Goal: Browse casually

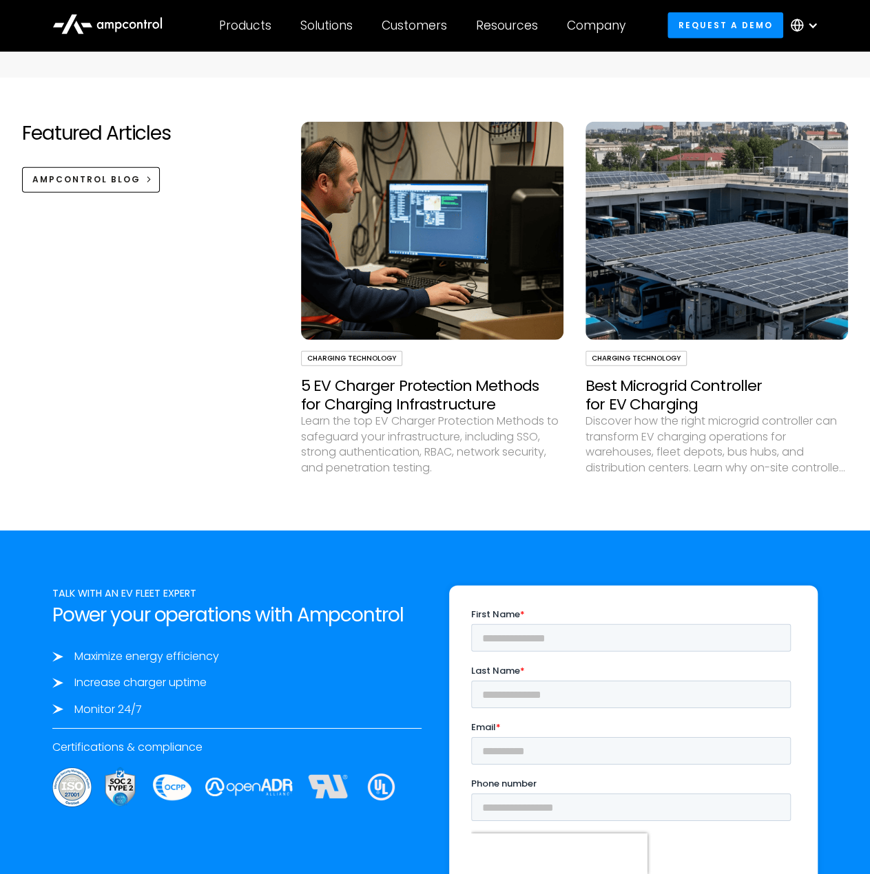
scroll to position [4250, 0]
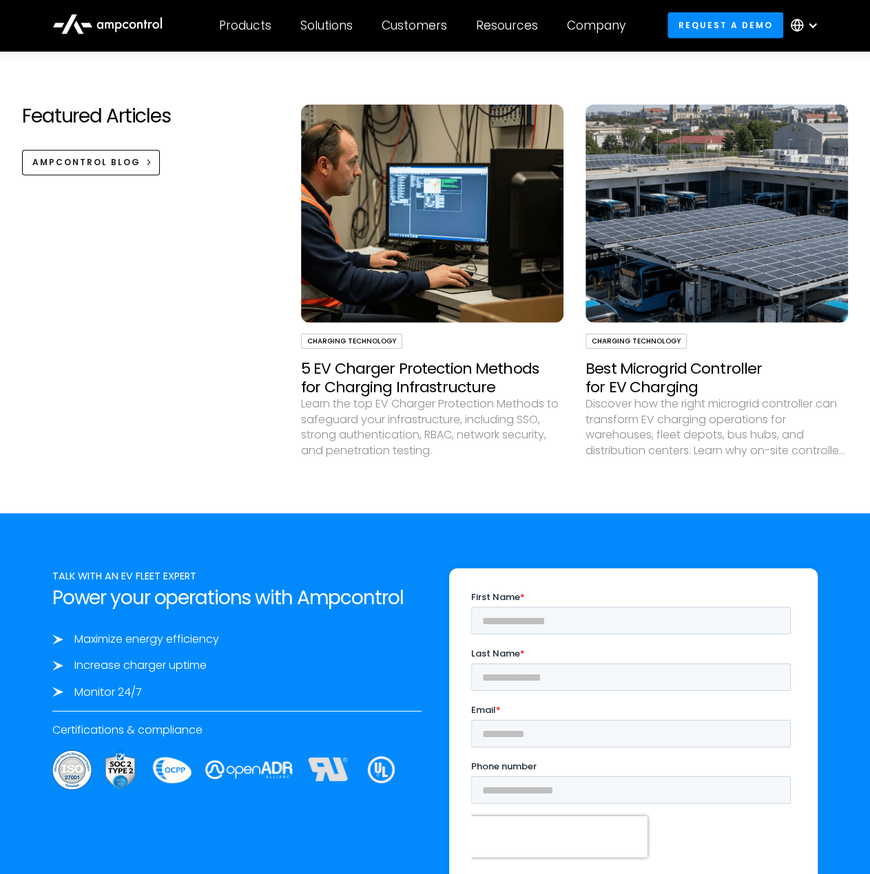
drag, startPoint x: 253, startPoint y: 458, endPoint x: 226, endPoint y: 403, distance: 61.6
click at [226, 403] on div "Featured Articles Ampcontrol Blog" at bounding box center [156, 287] width 268 height 365
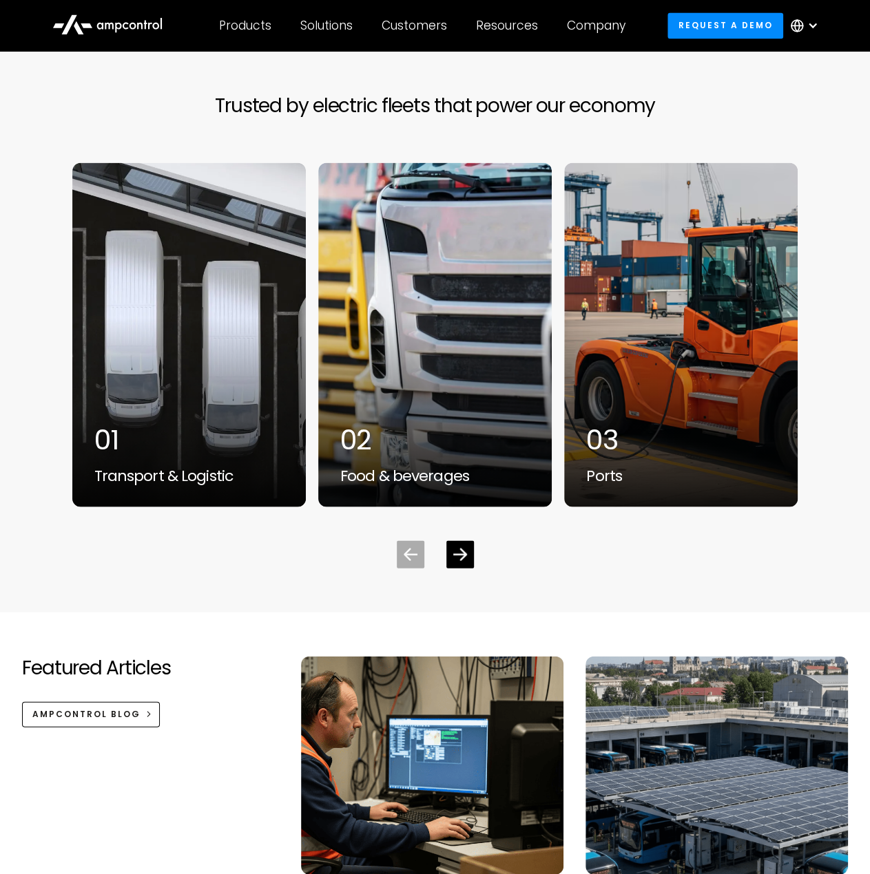
scroll to position [3699, 0]
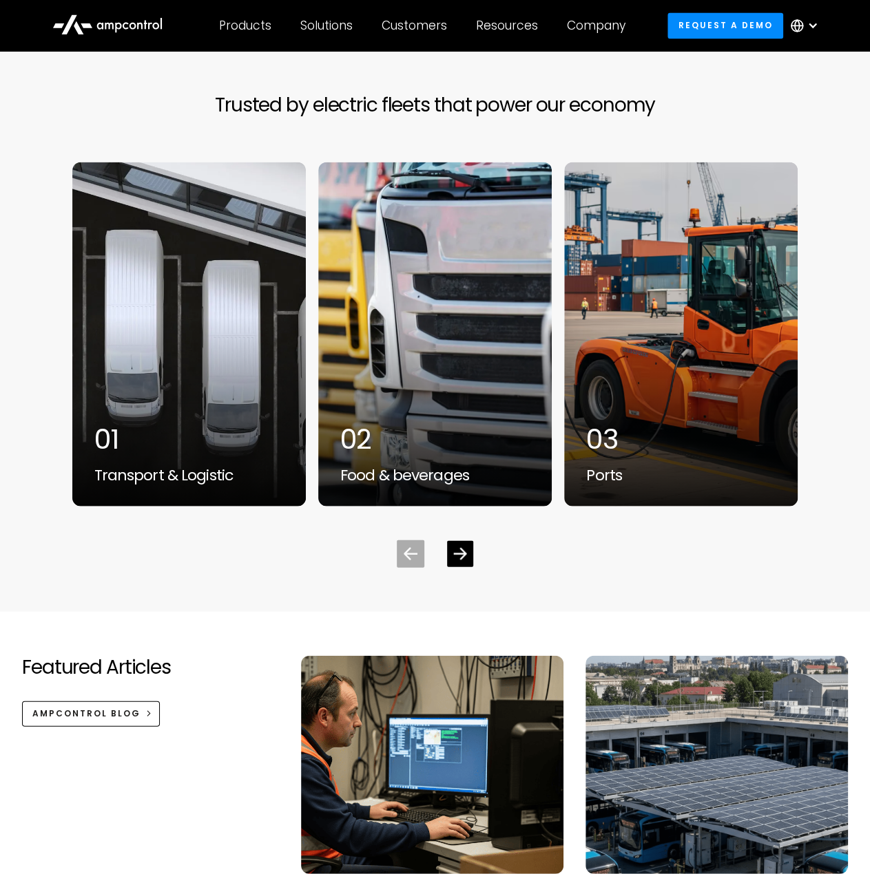
click at [465, 549] on icon "Next slide" at bounding box center [459, 553] width 13 height 13
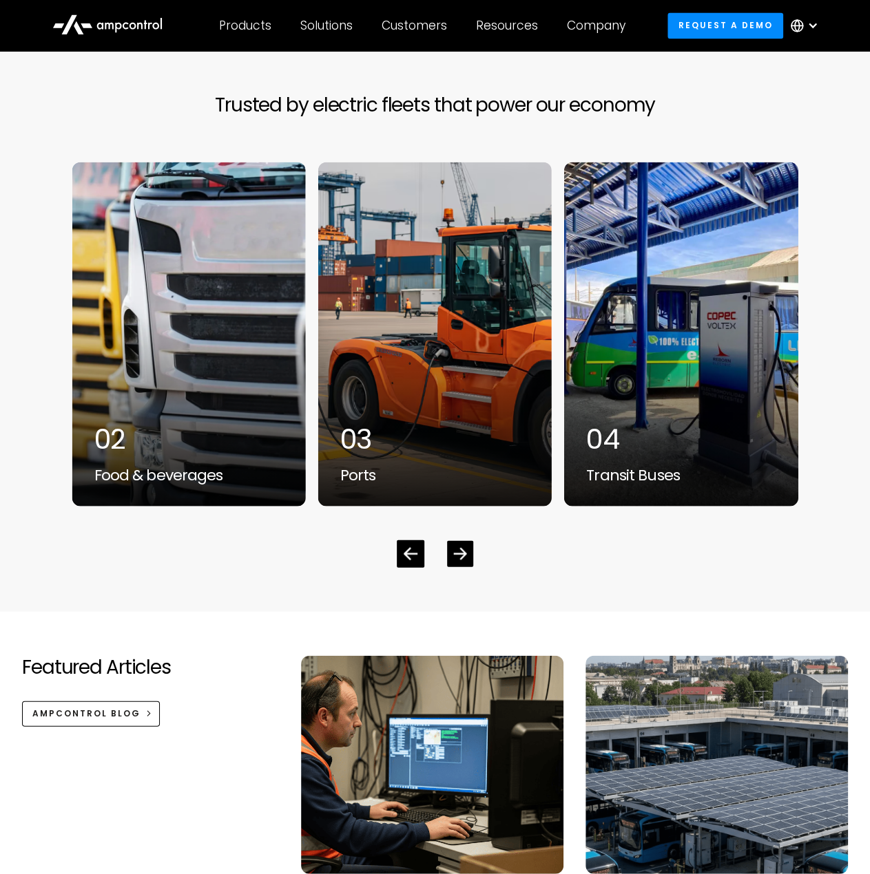
click at [458, 549] on icon "Next slide" at bounding box center [459, 553] width 13 height 13
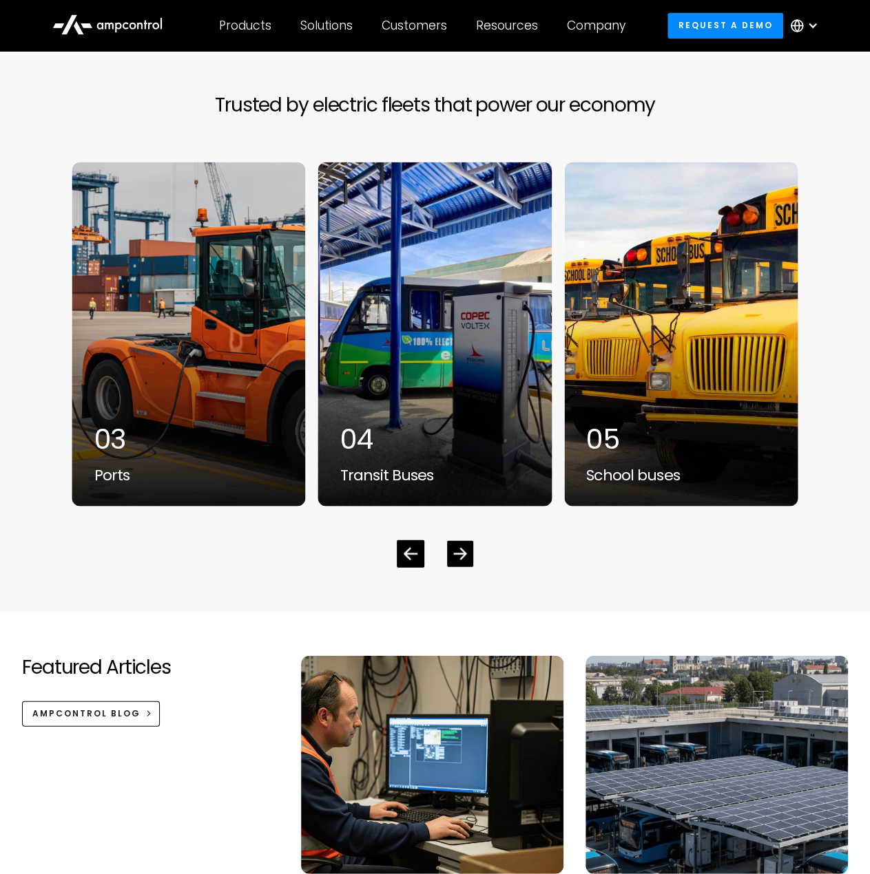
click at [457, 549] on icon "Next slide" at bounding box center [459, 553] width 13 height 13
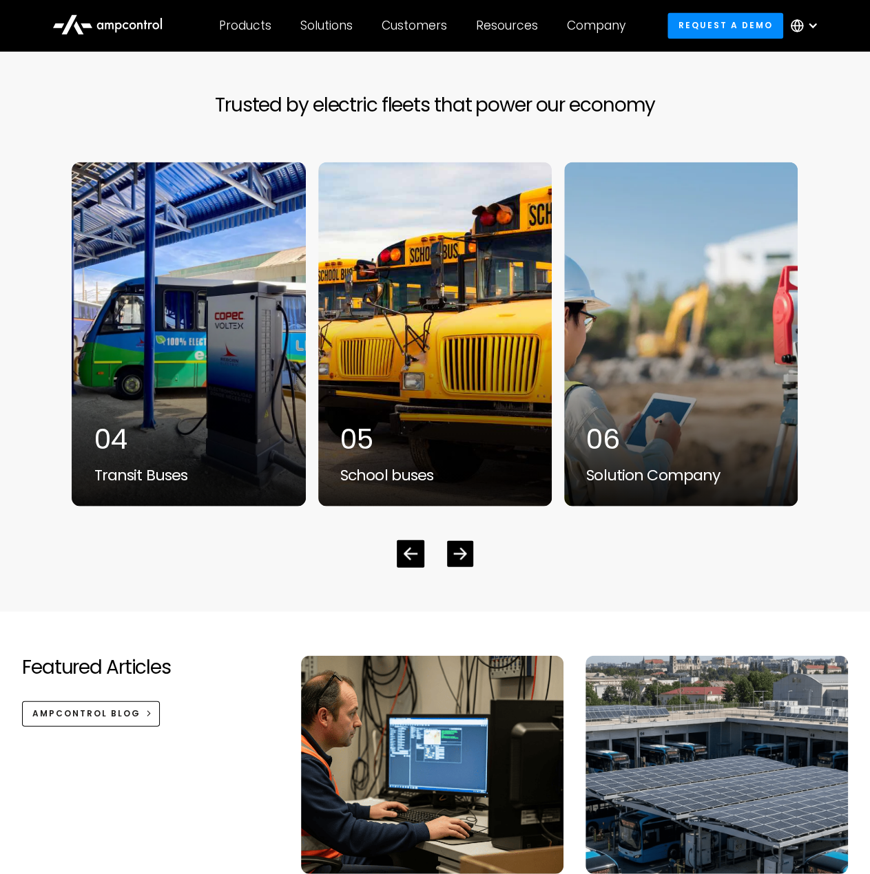
click at [457, 549] on icon "Next slide" at bounding box center [459, 553] width 13 height 13
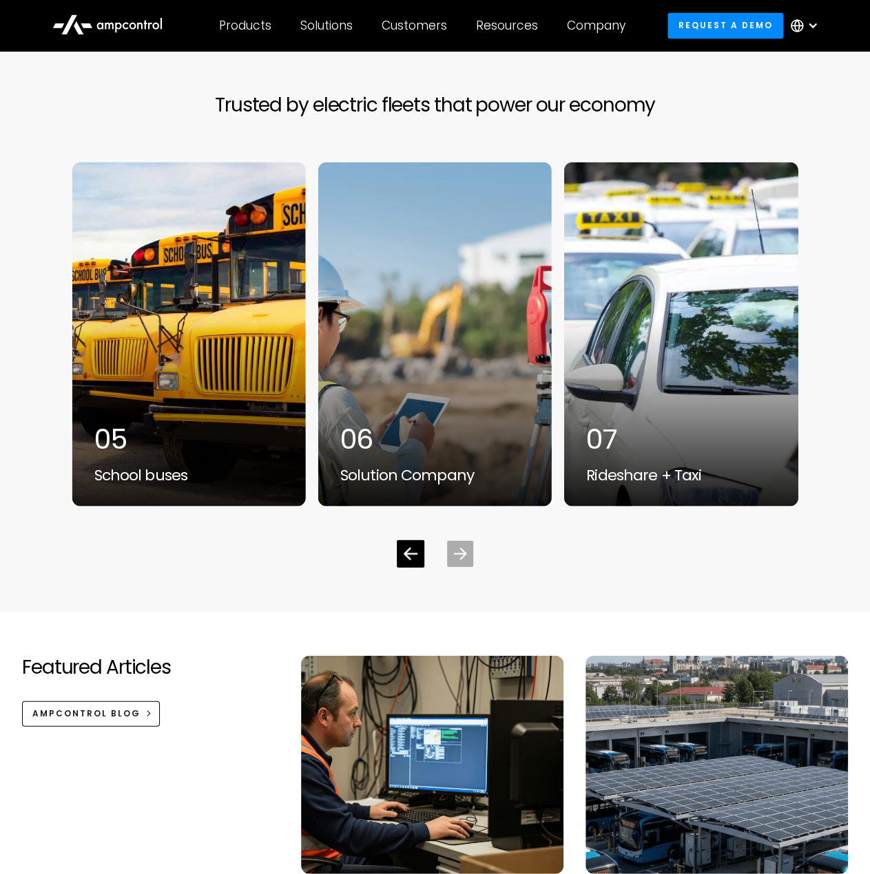
click at [457, 549] on icon "Next slide" at bounding box center [459, 553] width 13 height 13
click at [456, 550] on icon "Next slide" at bounding box center [459, 553] width 13 height 13
click at [454, 552] on icon "Next slide" at bounding box center [459, 553] width 13 height 13
click at [453, 553] on icon "Next slide" at bounding box center [459, 553] width 13 height 13
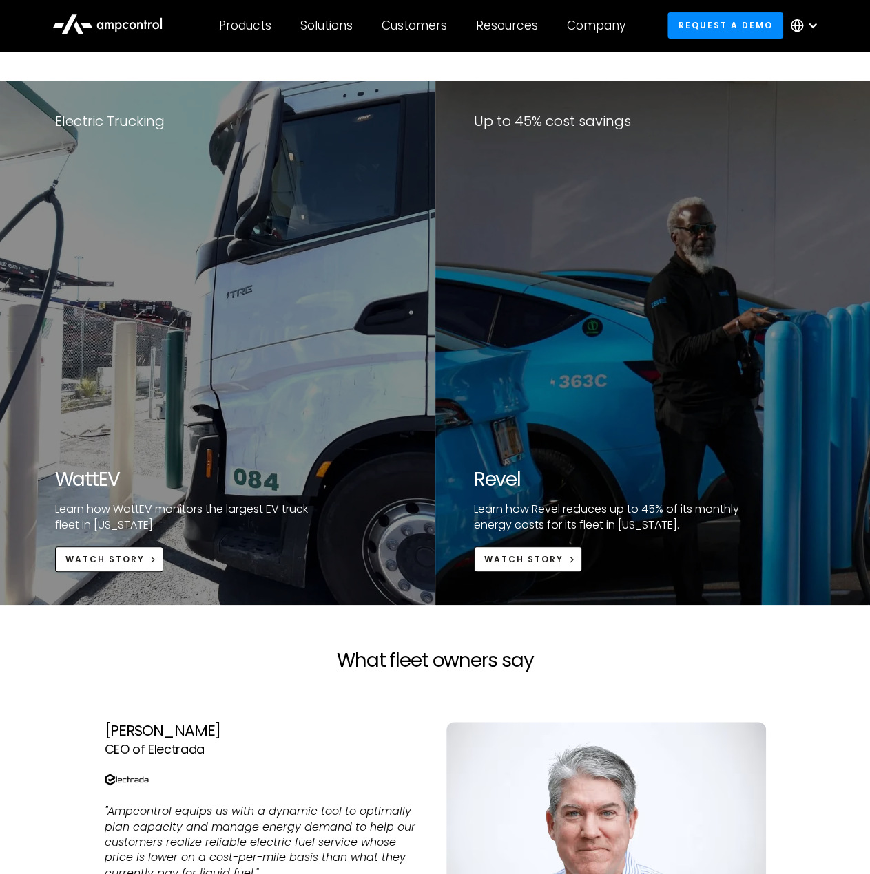
scroll to position [0, 0]
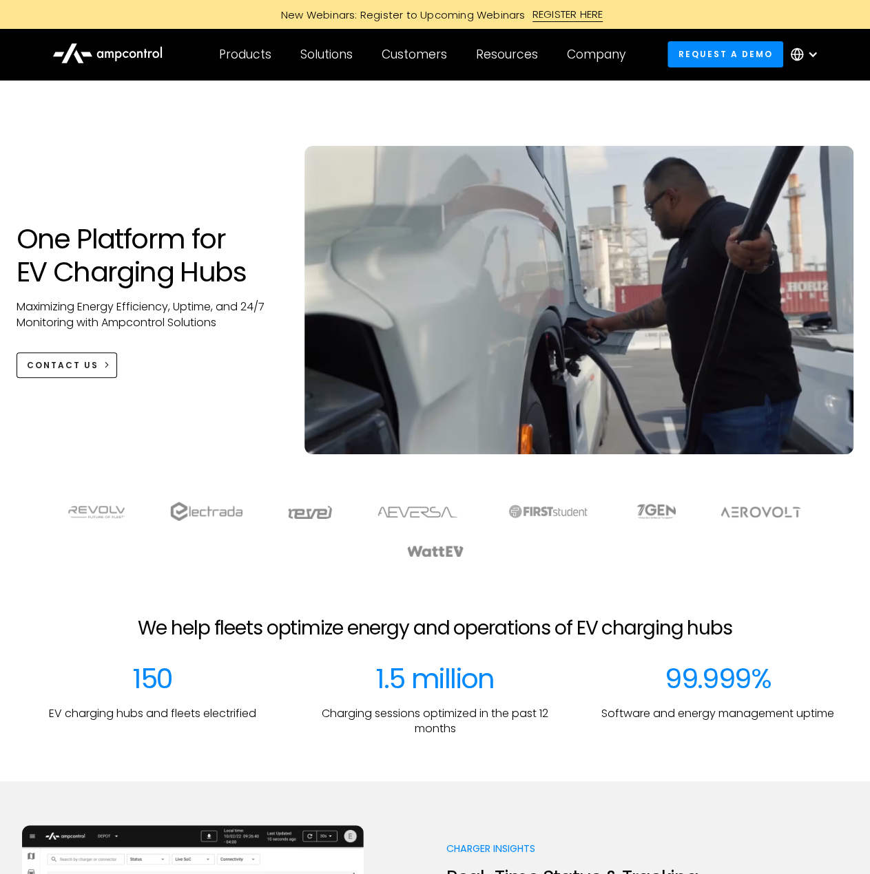
drag, startPoint x: 588, startPoint y: 794, endPoint x: 366, endPoint y: 261, distance: 577.2
